Goal: Transaction & Acquisition: Book appointment/travel/reservation

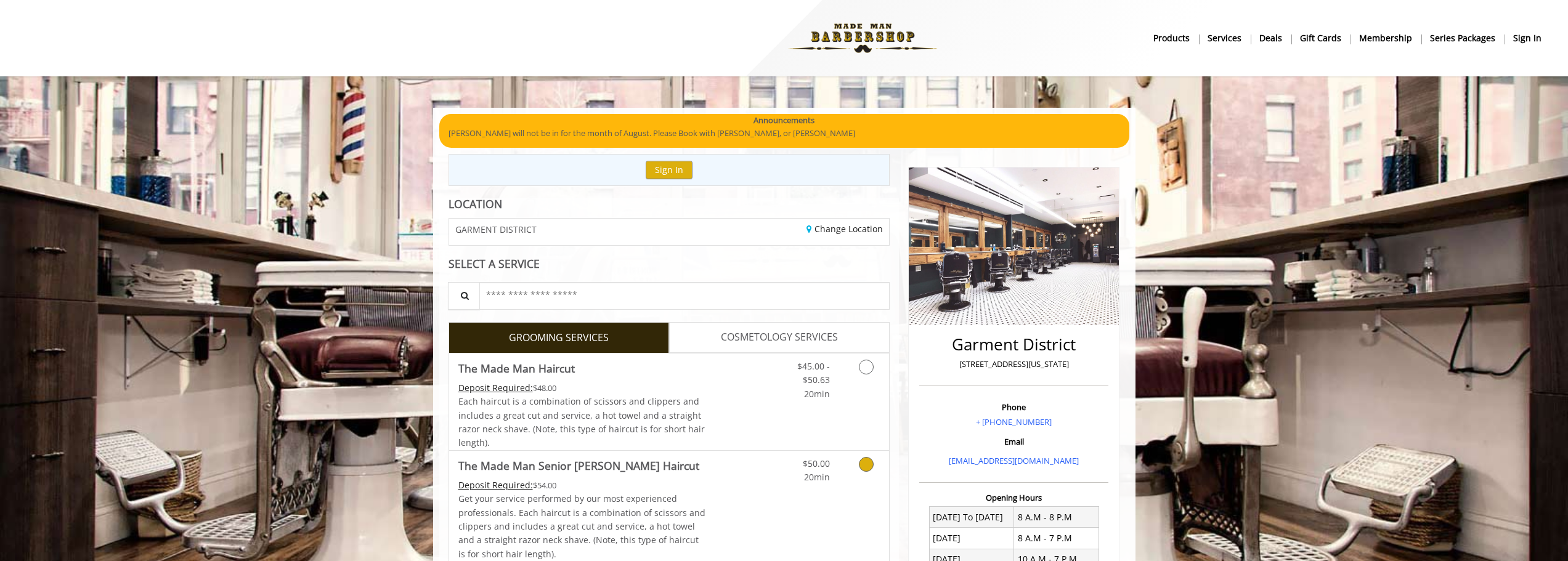
click at [871, 473] on link "Grooming services" at bounding box center [863, 468] width 32 height 34
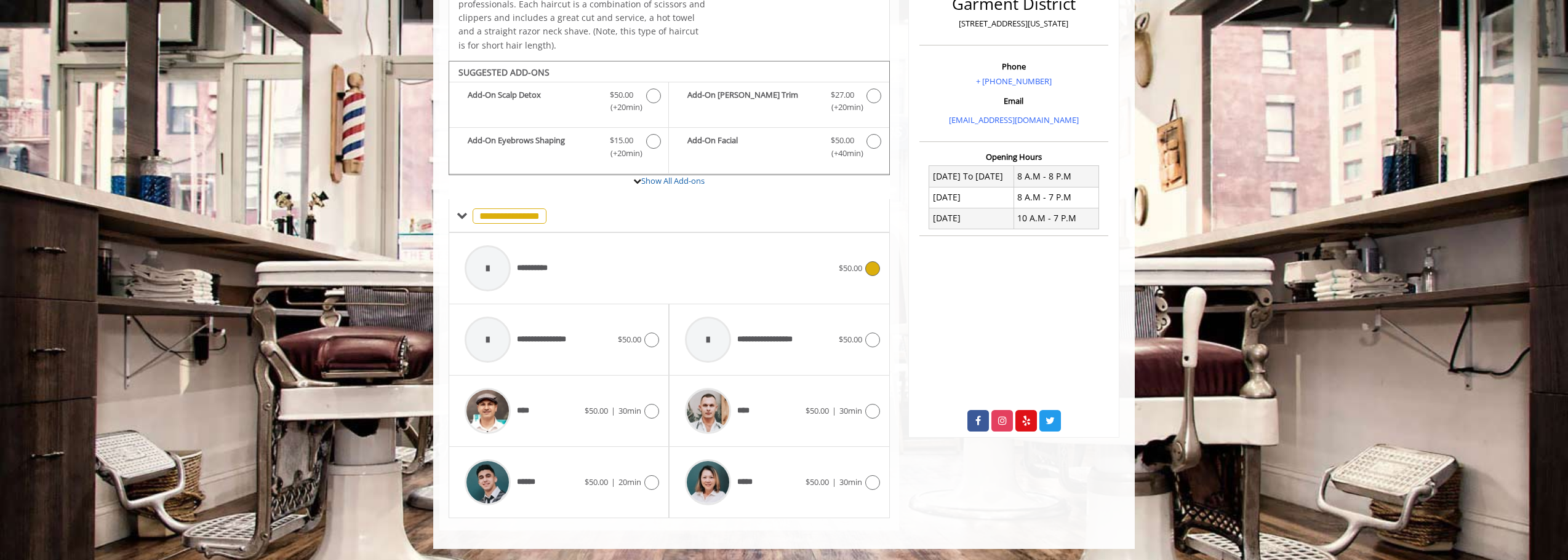
scroll to position [341, 0]
click at [873, 409] on icon at bounding box center [872, 409] width 14 height 14
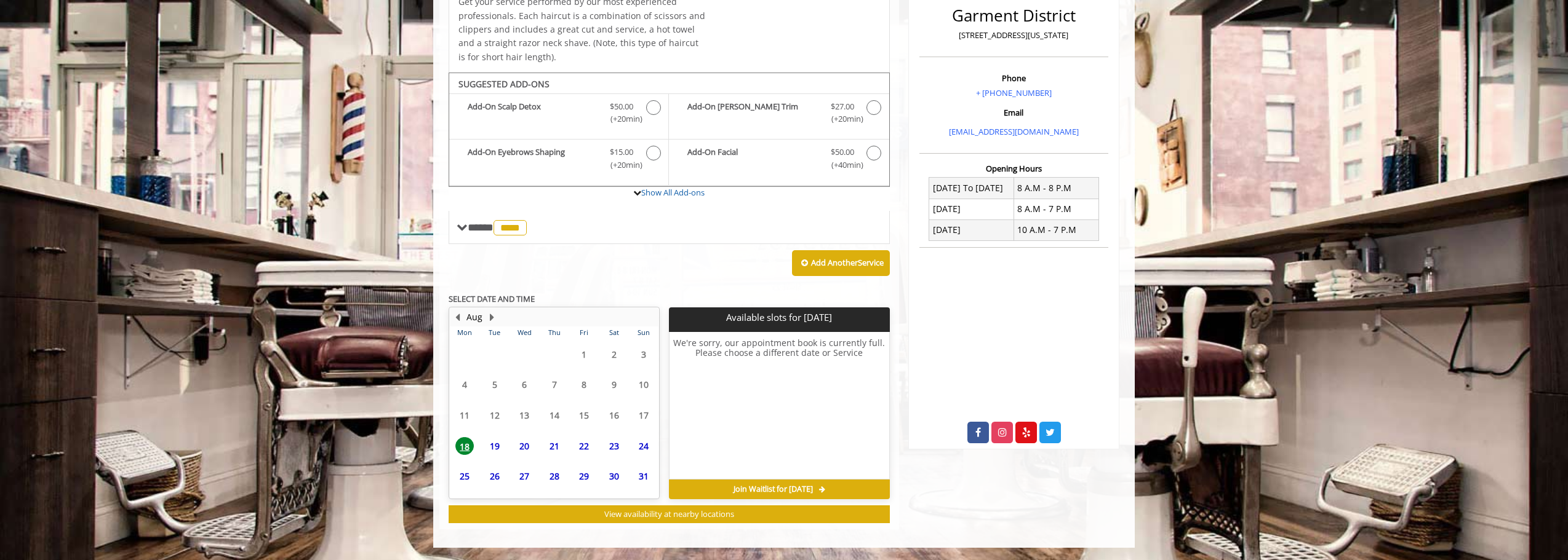
scroll to position [329, 0]
click at [527, 425] on span "20" at bounding box center [524, 423] width 18 height 18
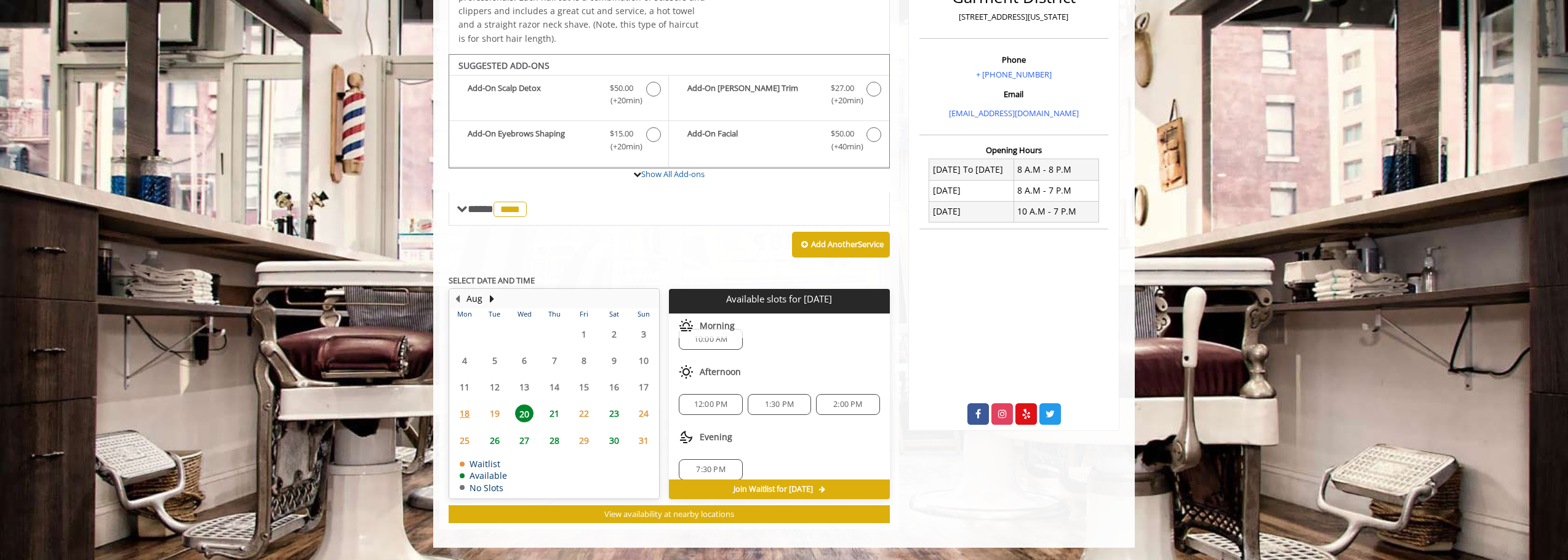
scroll to position [30, 0]
click at [551, 411] on span "21" at bounding box center [553, 413] width 18 height 18
click at [843, 389] on span "4:00 PM" at bounding box center [848, 388] width 29 height 10
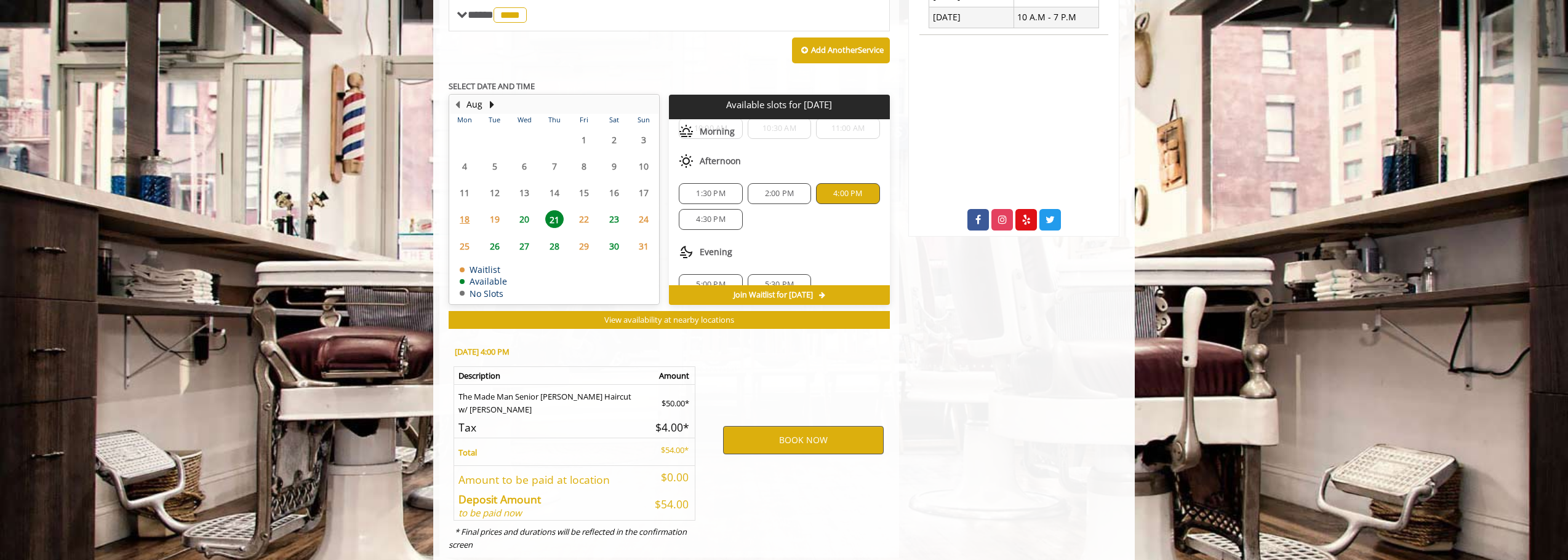
scroll to position [570, 0]
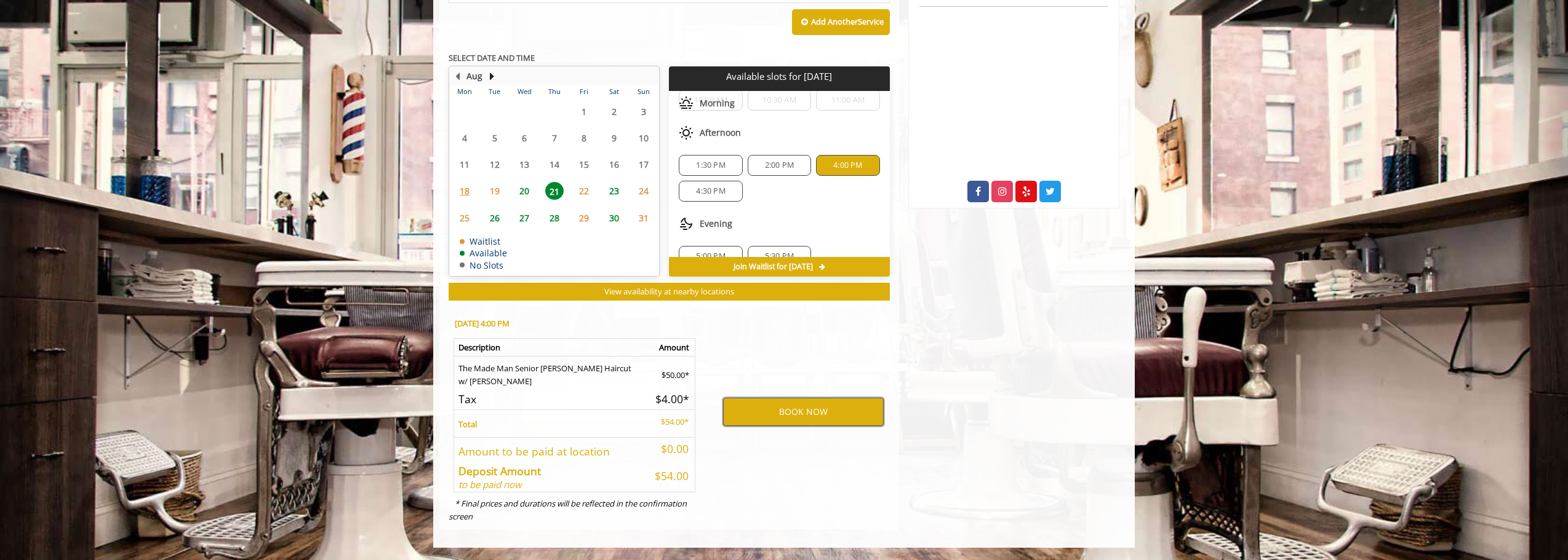
click at [788, 414] on button "BOOK NOW" at bounding box center [803, 412] width 160 height 29
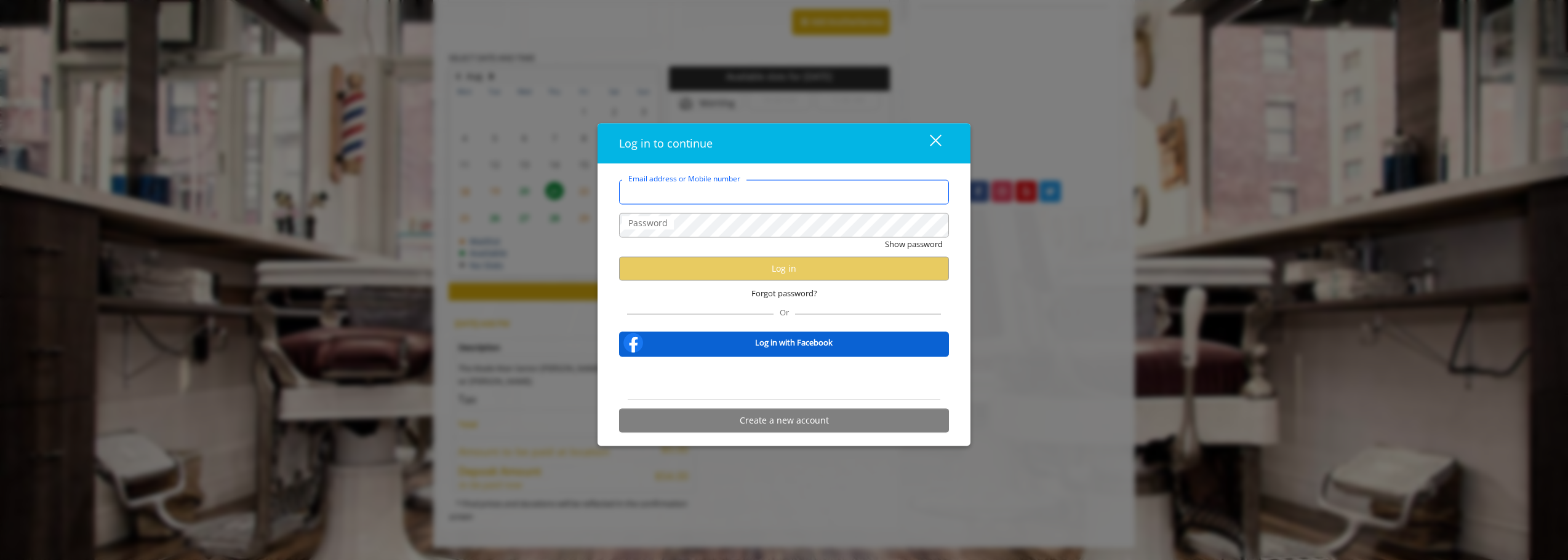
type input "**********"
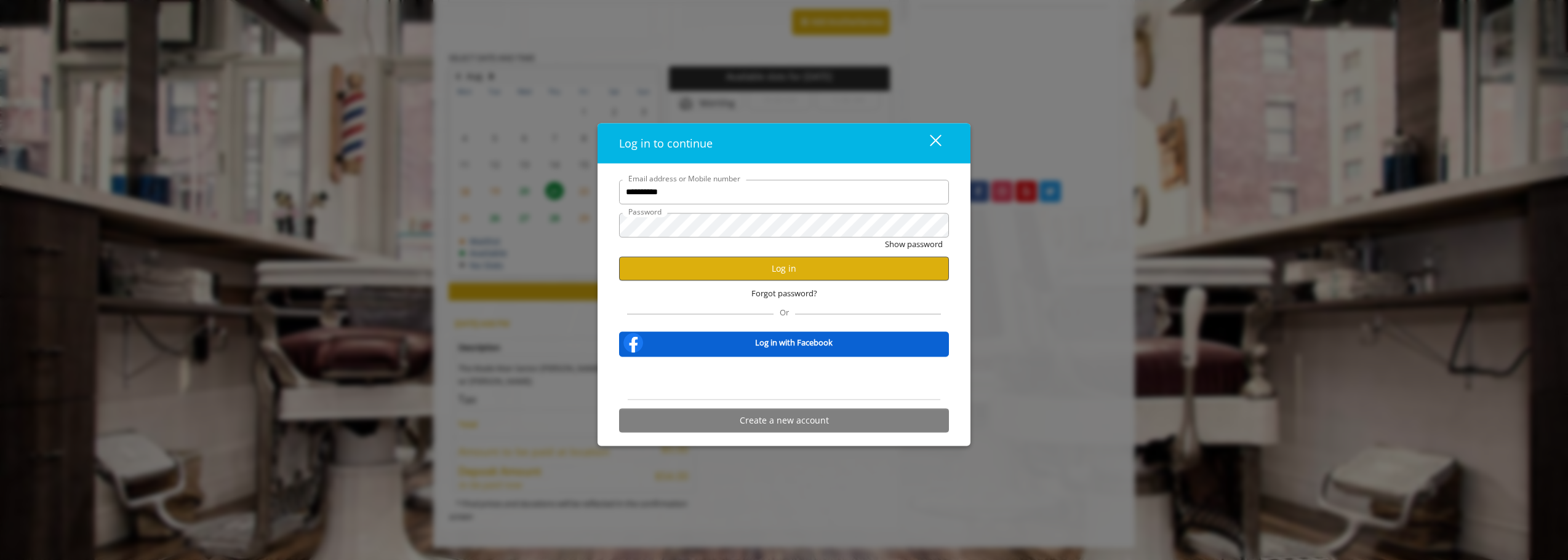
scroll to position [0, 0]
click at [780, 268] on button "Log in" at bounding box center [784, 268] width 330 height 24
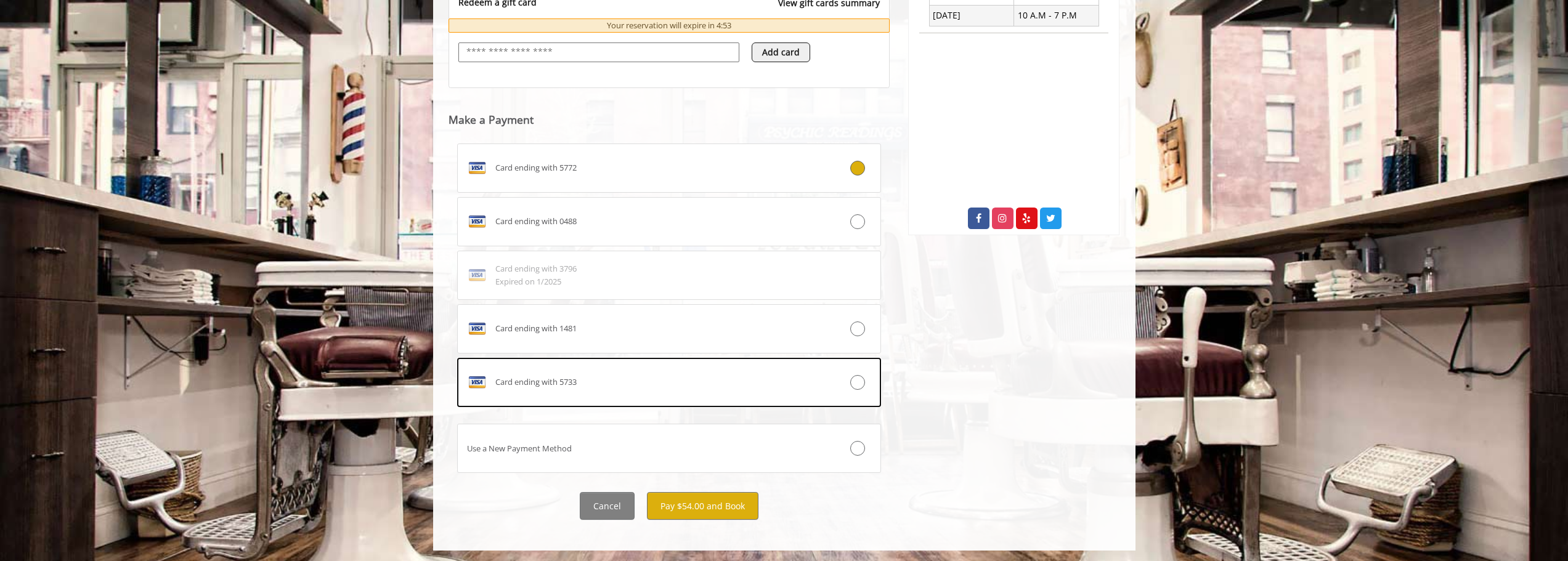
scroll to position [546, 0]
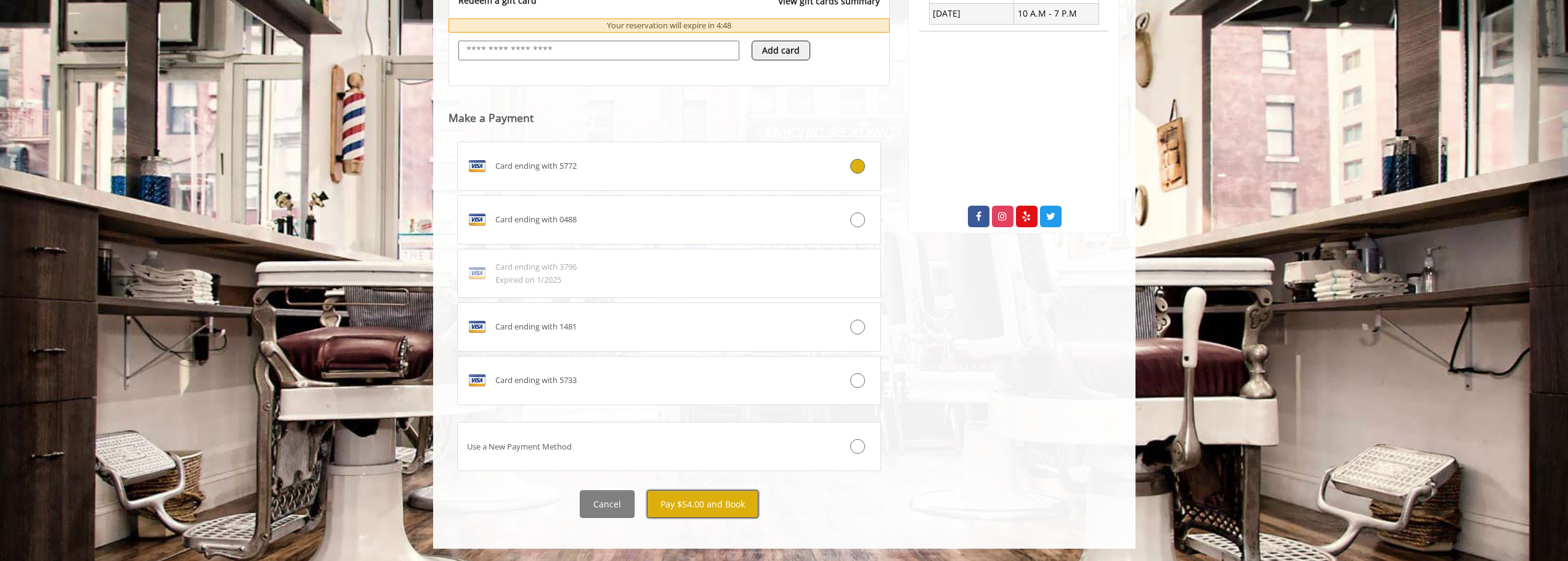
click at [689, 501] on button "Pay $54.00 and Book" at bounding box center [703, 504] width 111 height 28
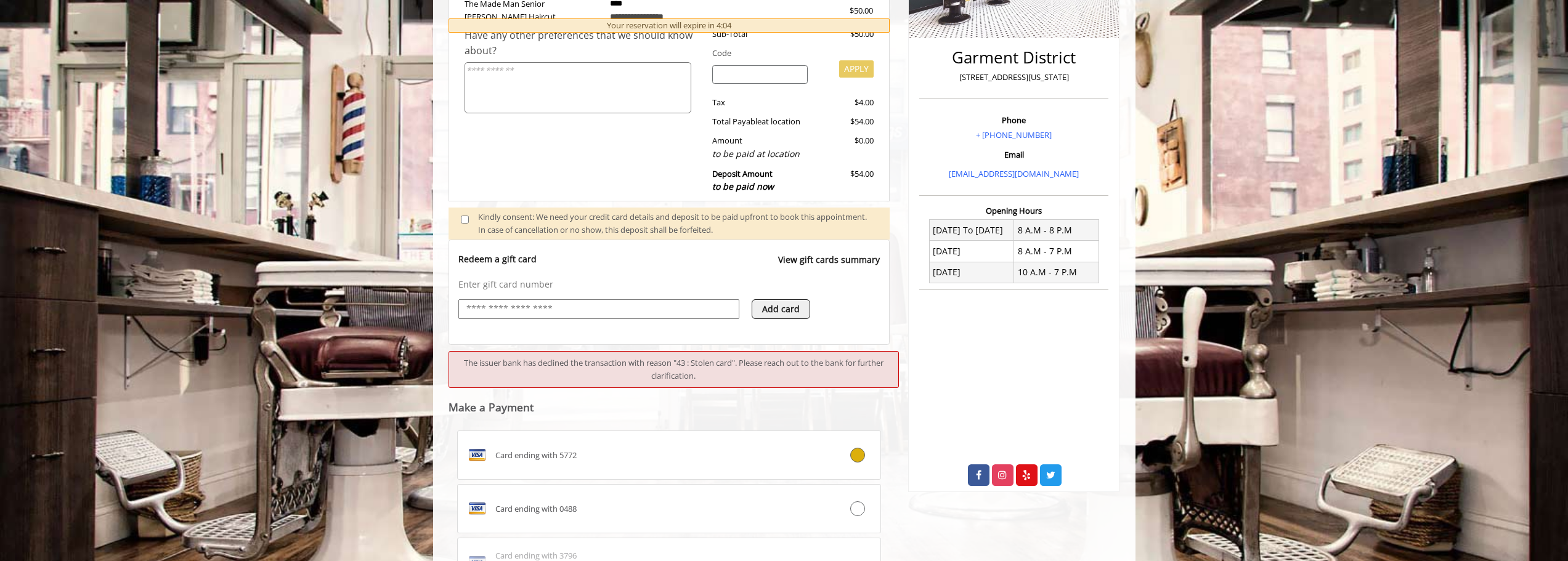
scroll to position [459, 0]
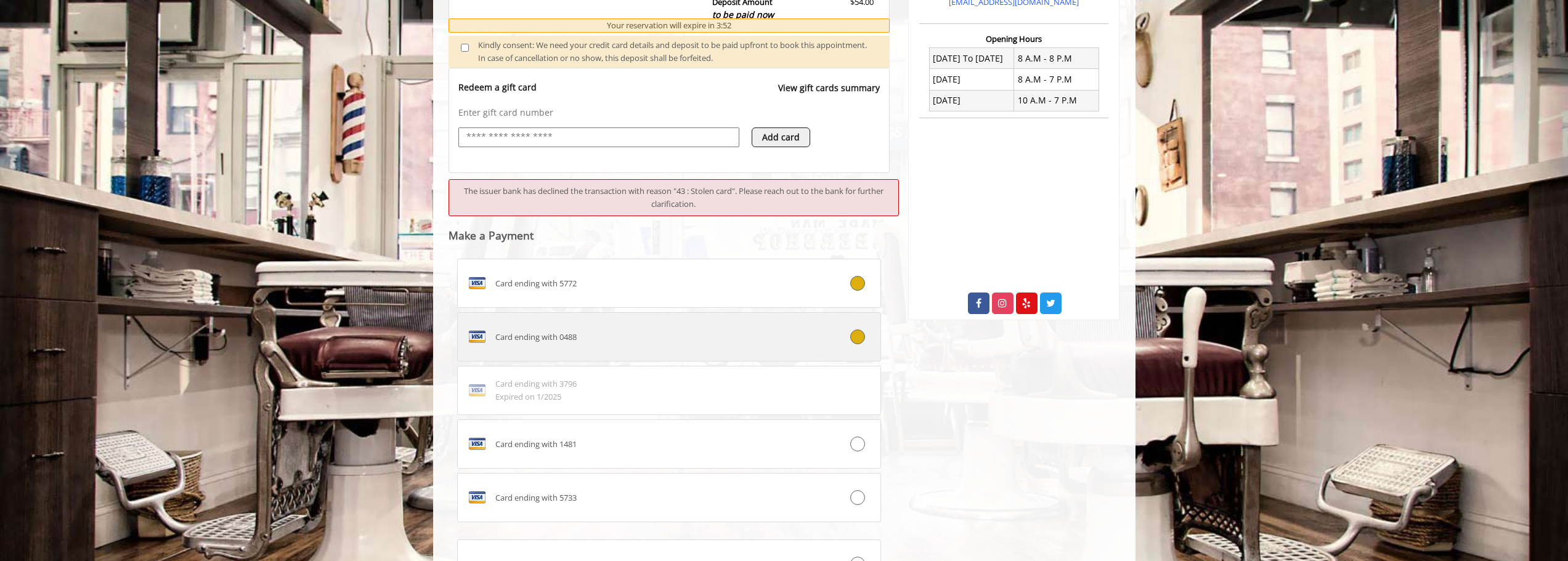
click at [700, 339] on div "Card ending with 0488" at bounding box center [634, 337] width 352 height 20
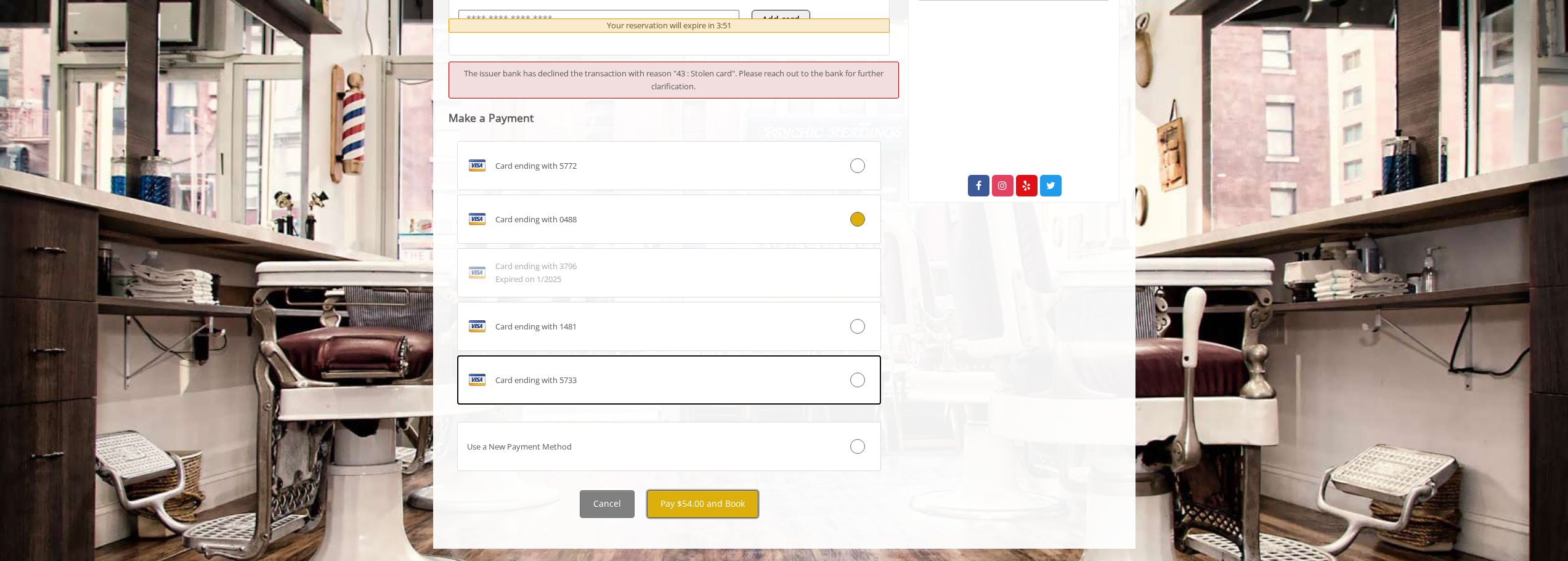
click at [704, 506] on button "Pay $54.00 and Book" at bounding box center [703, 504] width 111 height 28
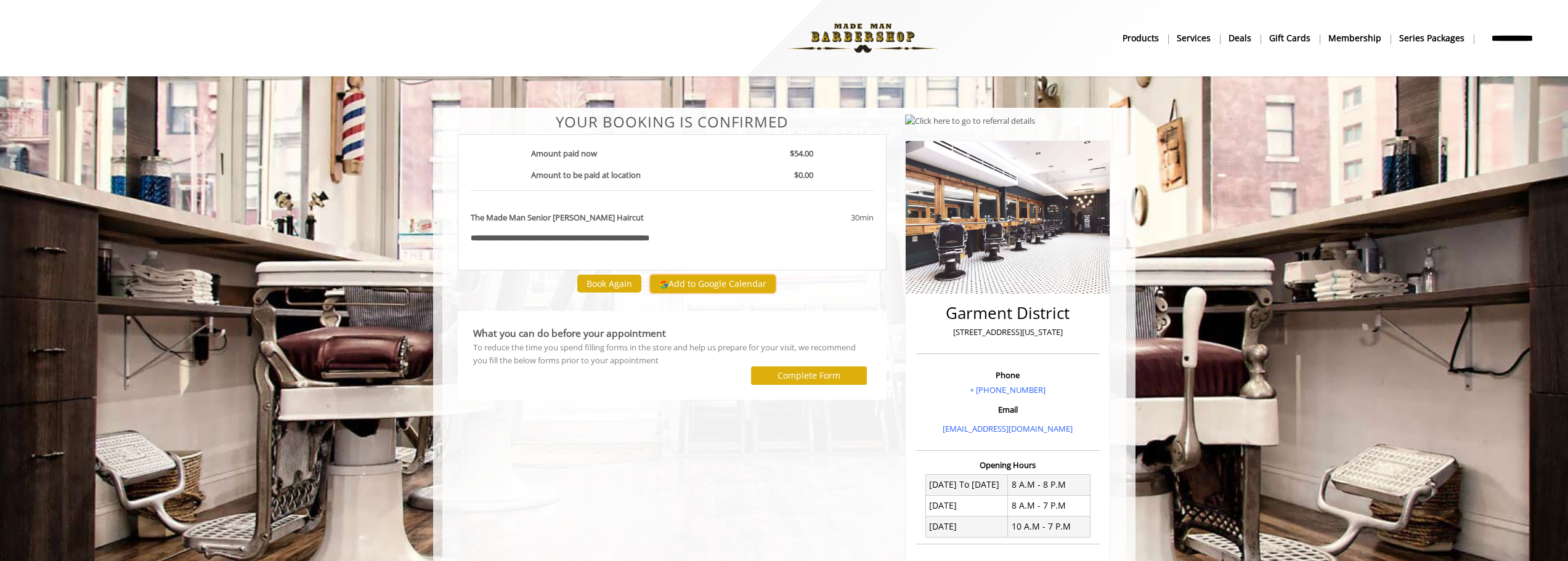
click at [691, 289] on button "Add to Google Calendar" at bounding box center [712, 283] width 126 height 18
